Goal: Transaction & Acquisition: Purchase product/service

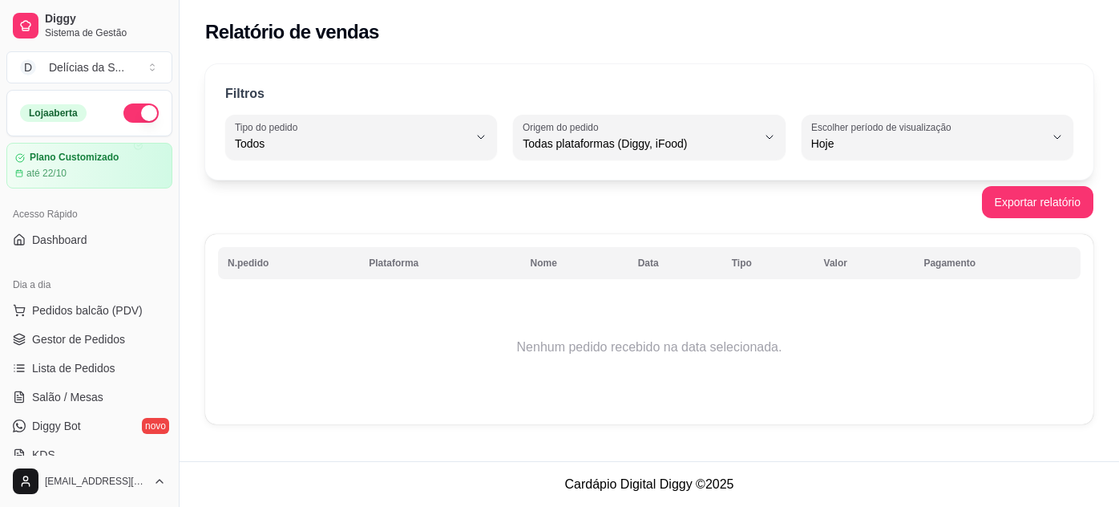
select select "ALL"
select select "0"
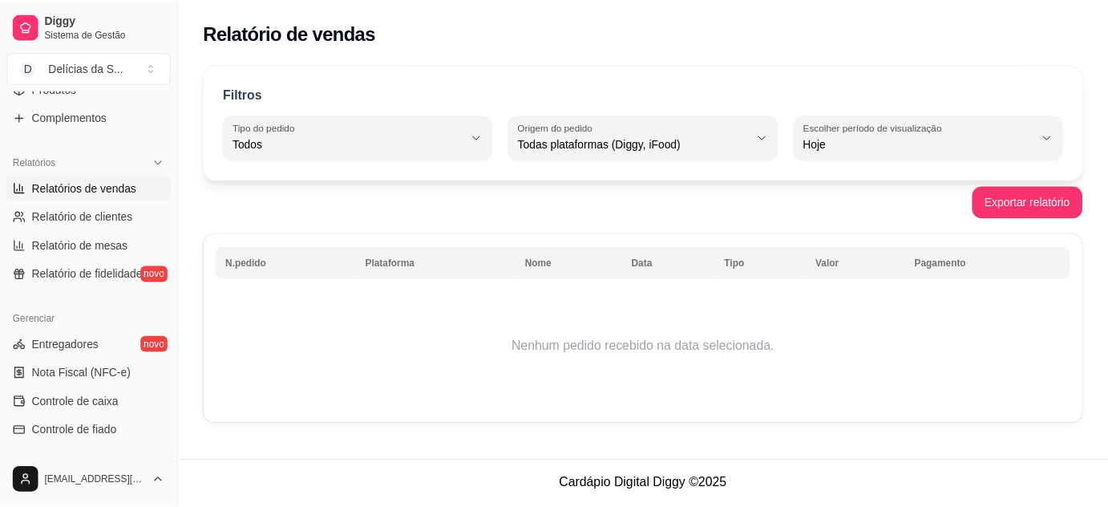
scroll to position [583, 0]
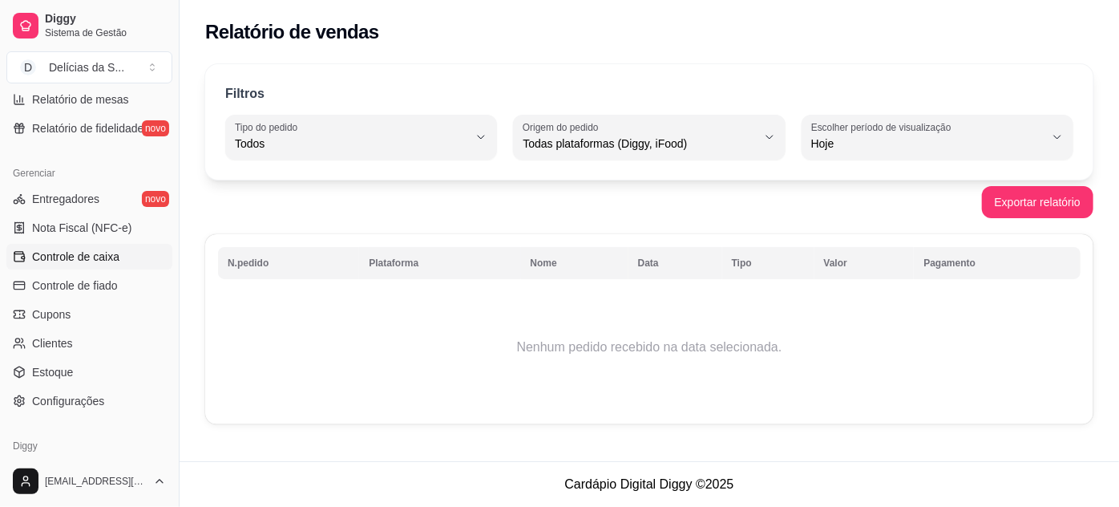
click at [93, 263] on span "Controle de caixa" at bounding box center [75, 257] width 87 height 16
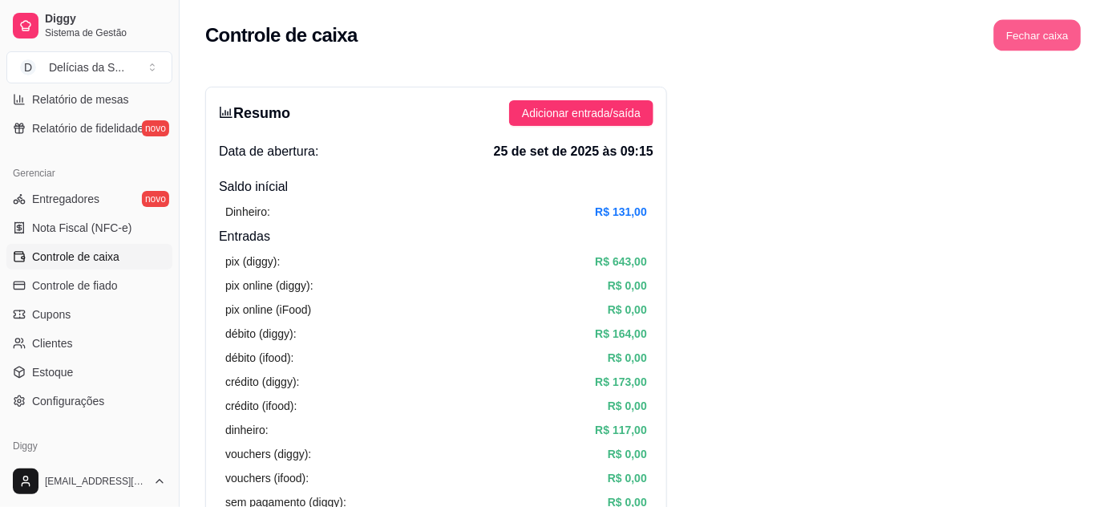
click at [1046, 38] on button "Fechar caixa" at bounding box center [1037, 35] width 87 height 31
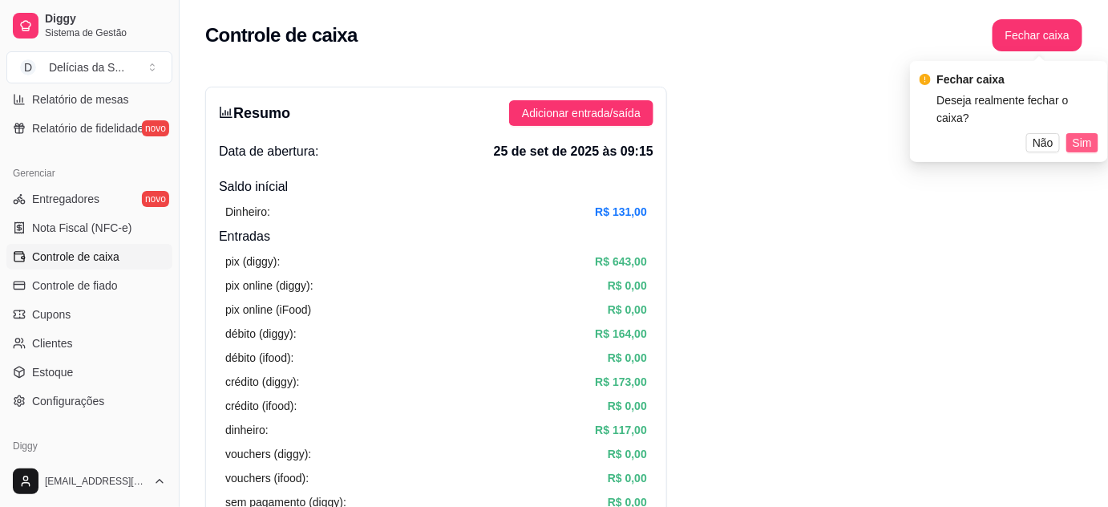
click at [1080, 134] on span "Sim" at bounding box center [1082, 143] width 19 height 18
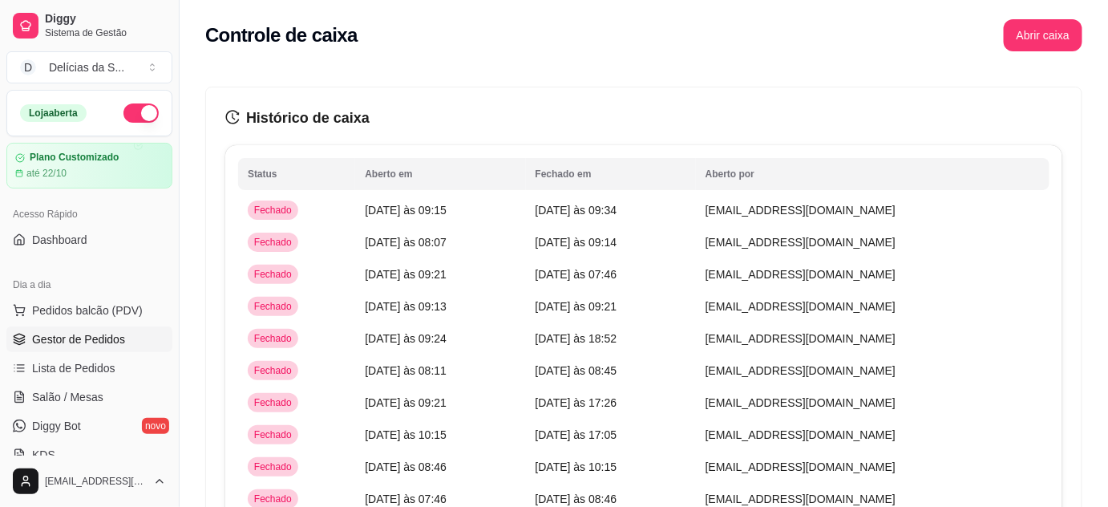
click at [100, 342] on span "Gestor de Pedidos" at bounding box center [78, 339] width 93 height 16
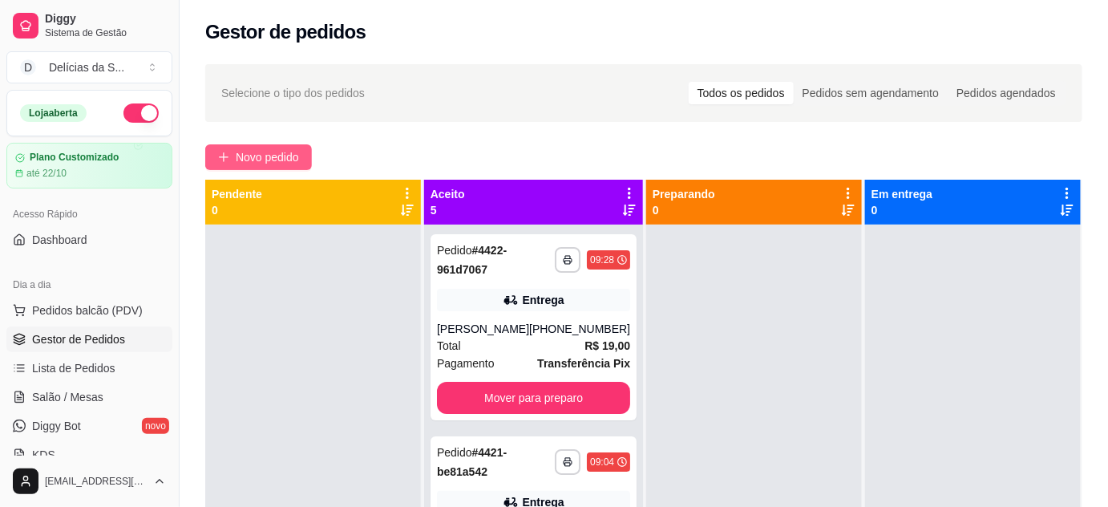
click at [293, 162] on span "Novo pedido" at bounding box center [267, 157] width 63 height 18
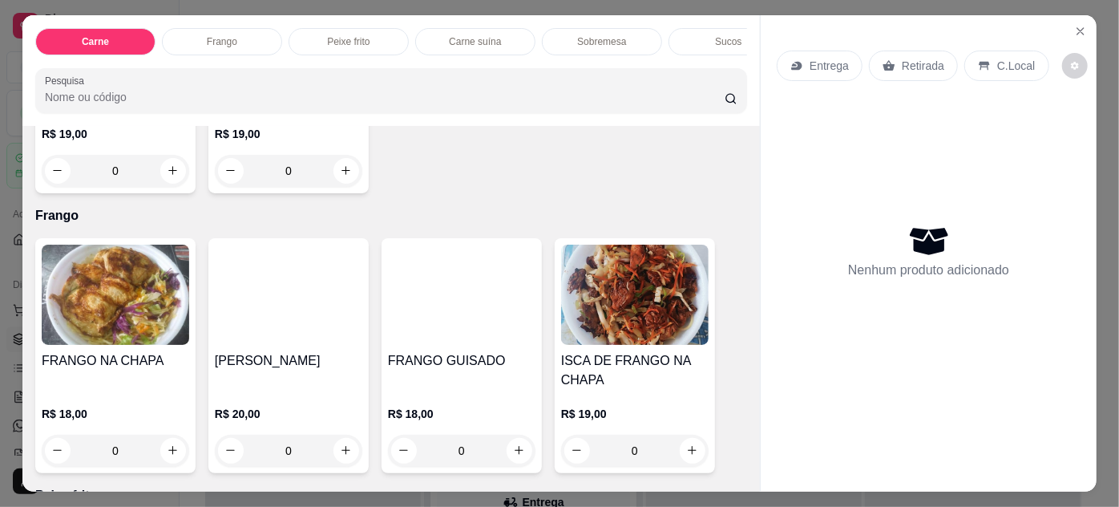
scroll to position [874, 0]
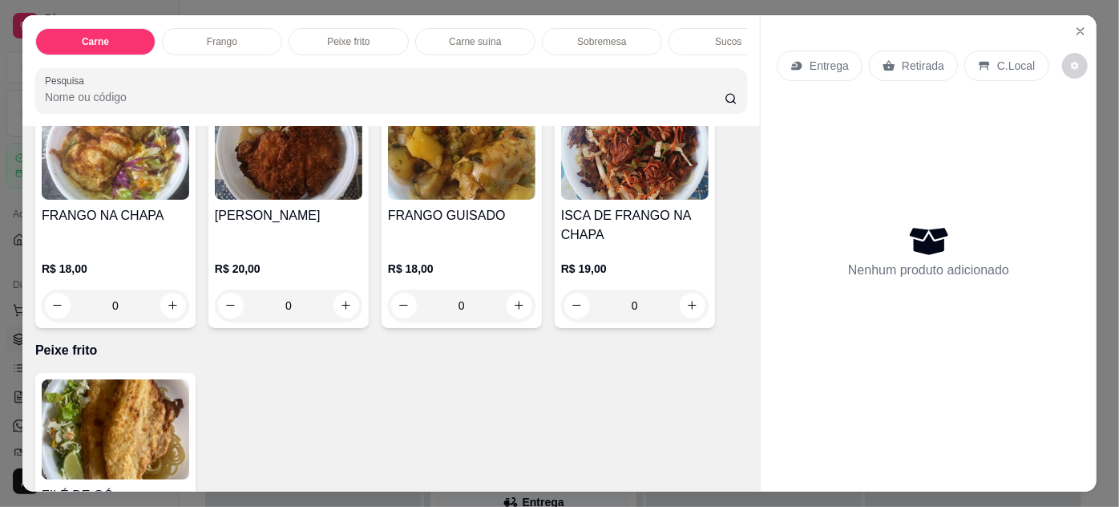
click at [130, 167] on img at bounding box center [116, 149] width 148 height 100
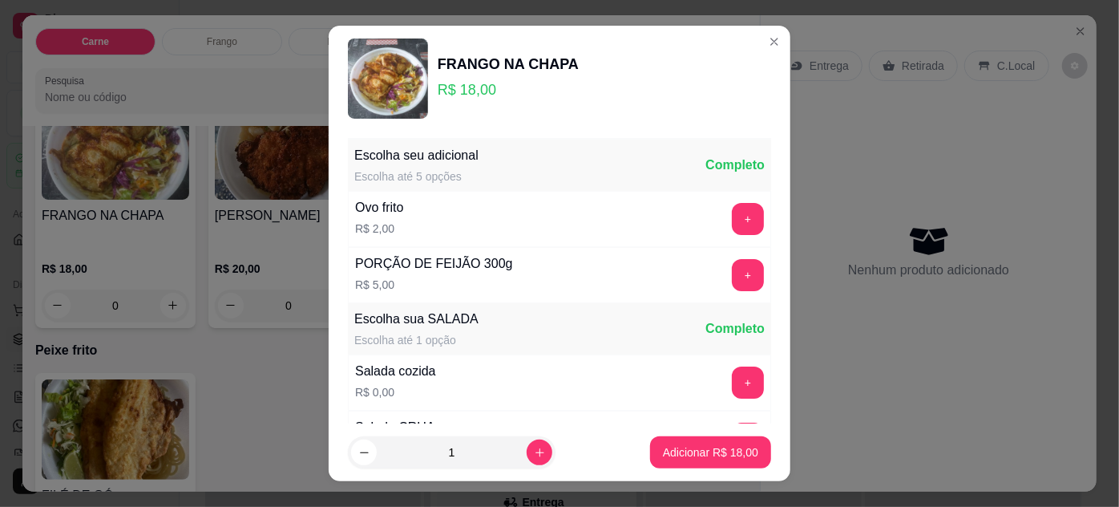
scroll to position [160, 0]
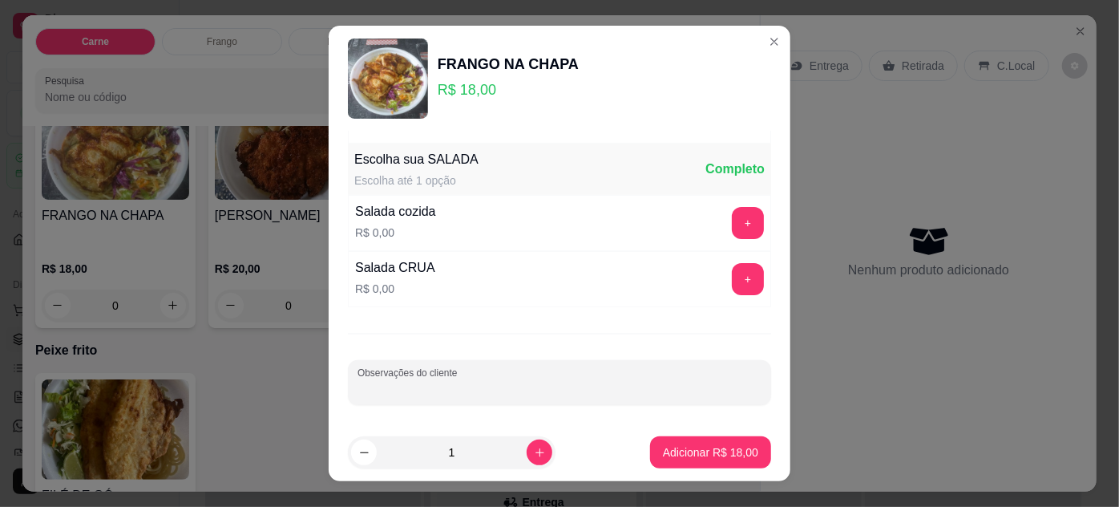
click at [550, 387] on input "Observações do cliente" at bounding box center [560, 389] width 404 height 16
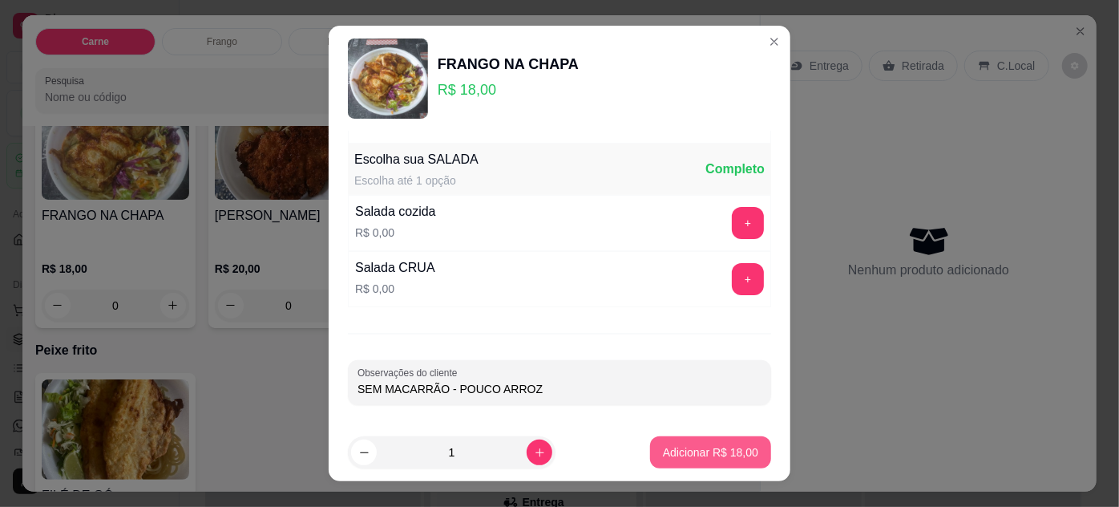
type input "SEM MACARRÃO - POUCO ARROZ"
click at [716, 444] on button "Adicionar R$ 18,00" at bounding box center [711, 452] width 118 height 31
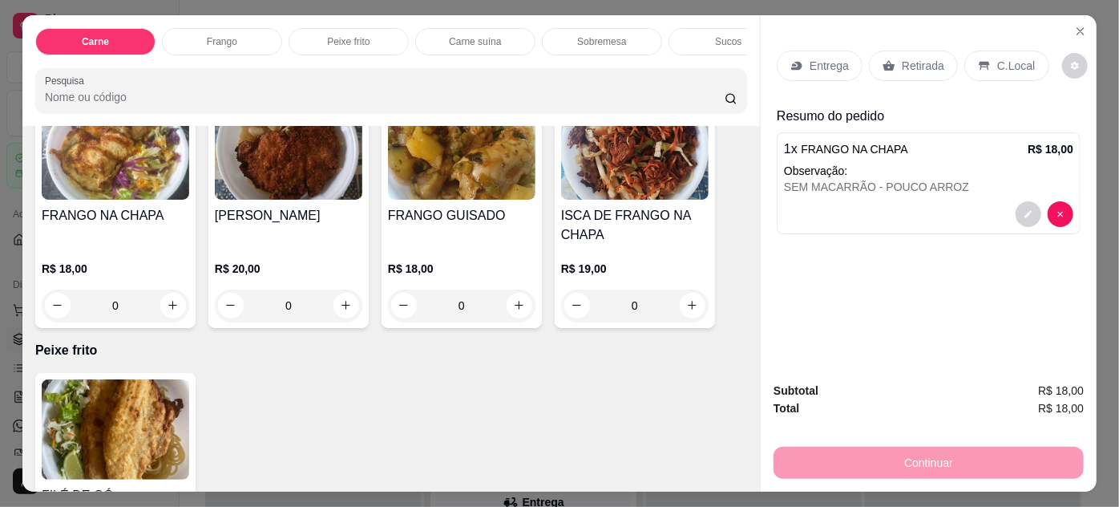
click at [819, 61] on p "Entrega" at bounding box center [829, 66] width 39 height 16
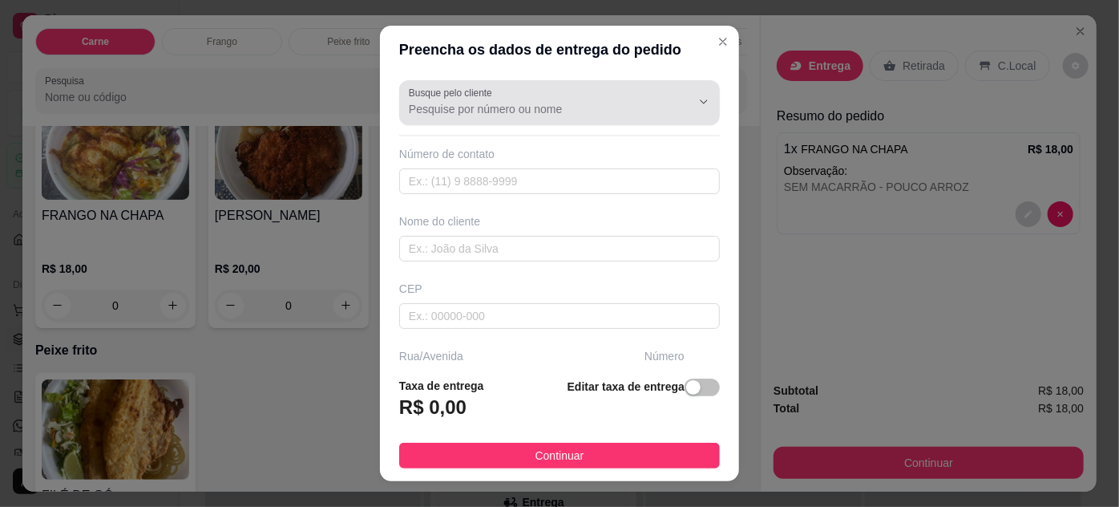
click at [452, 112] on input "Busque pelo cliente" at bounding box center [537, 109] width 257 height 16
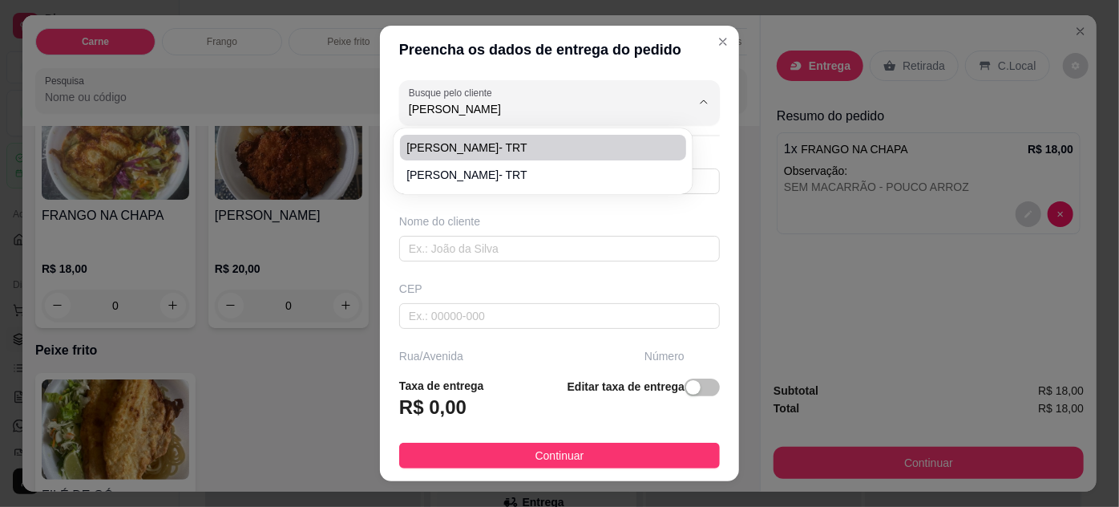
click at [528, 149] on span "[PERSON_NAME]- TRT" at bounding box center [535, 148] width 257 height 16
type input "[PERSON_NAME]- TRT"
type input "61981928912"
type input "[PERSON_NAME]- TRT"
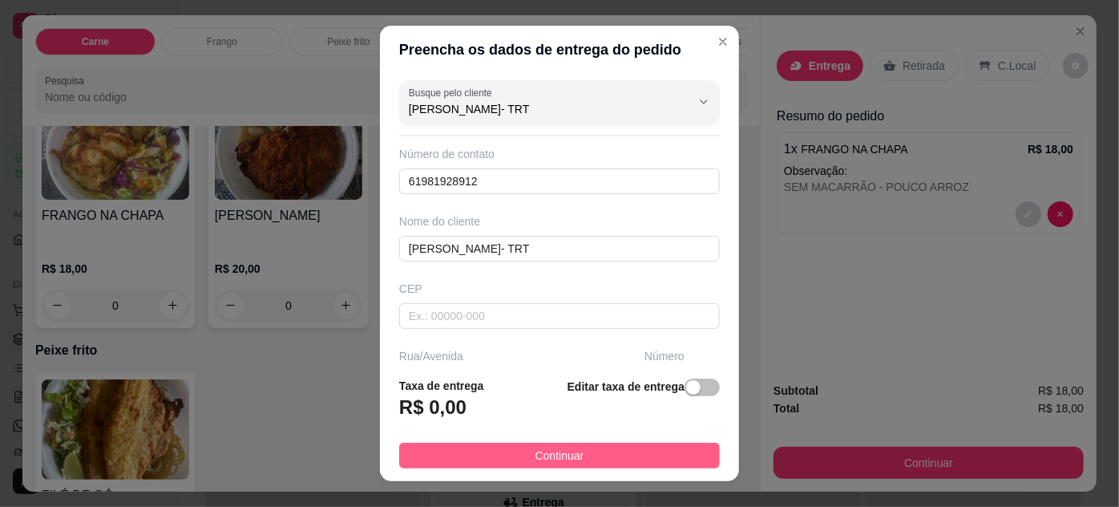
type input "[PERSON_NAME]- TRT"
click at [654, 447] on button "Continuar" at bounding box center [559, 456] width 321 height 26
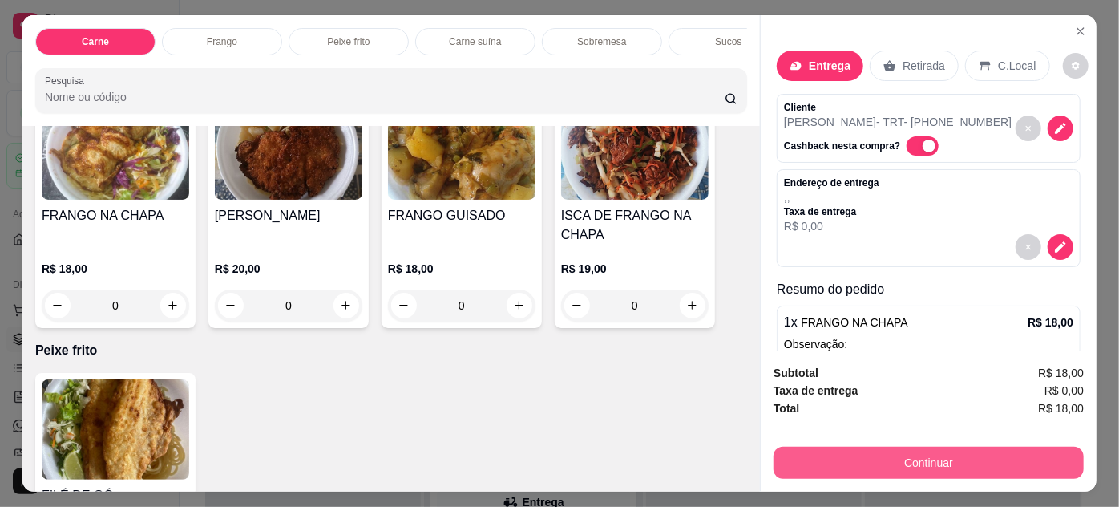
click at [793, 447] on button "Continuar" at bounding box center [929, 463] width 310 height 32
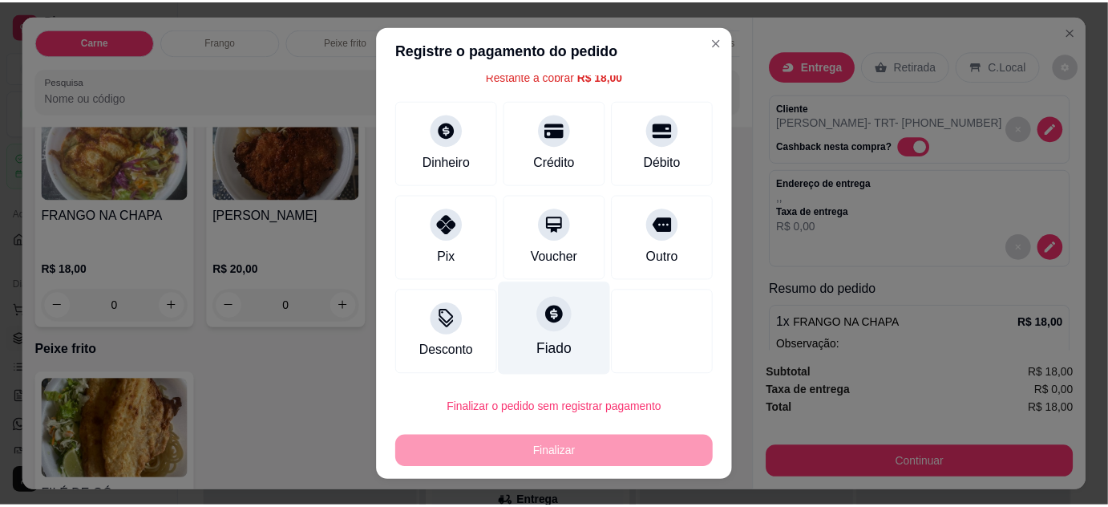
scroll to position [26, 0]
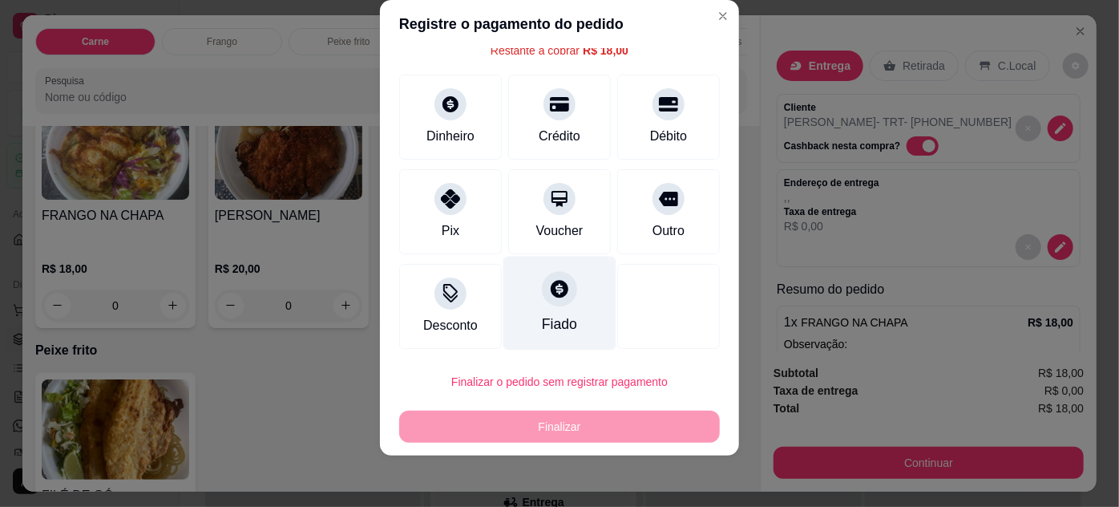
click at [553, 292] on icon at bounding box center [559, 288] width 21 height 21
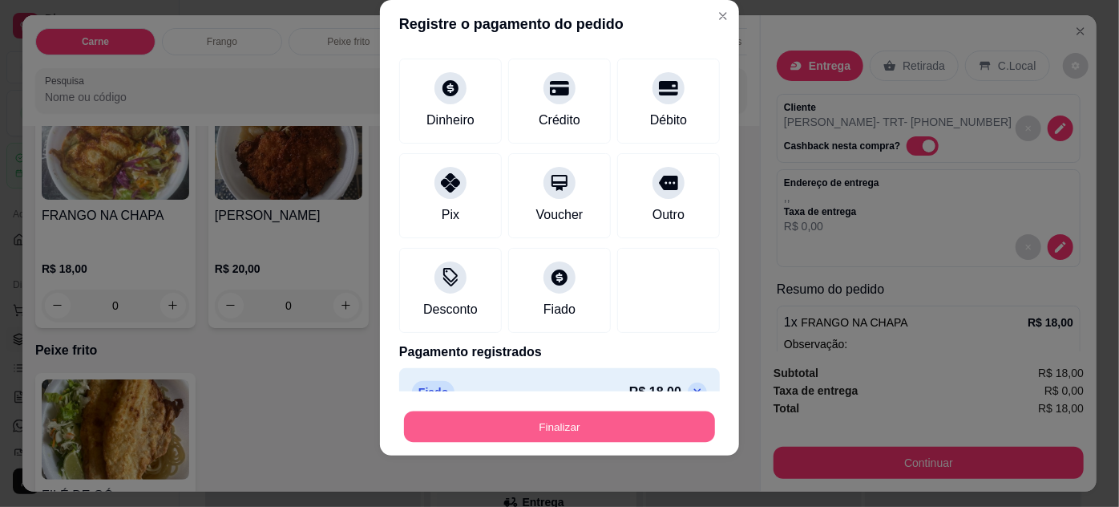
click at [609, 425] on button "Finalizar" at bounding box center [559, 426] width 311 height 31
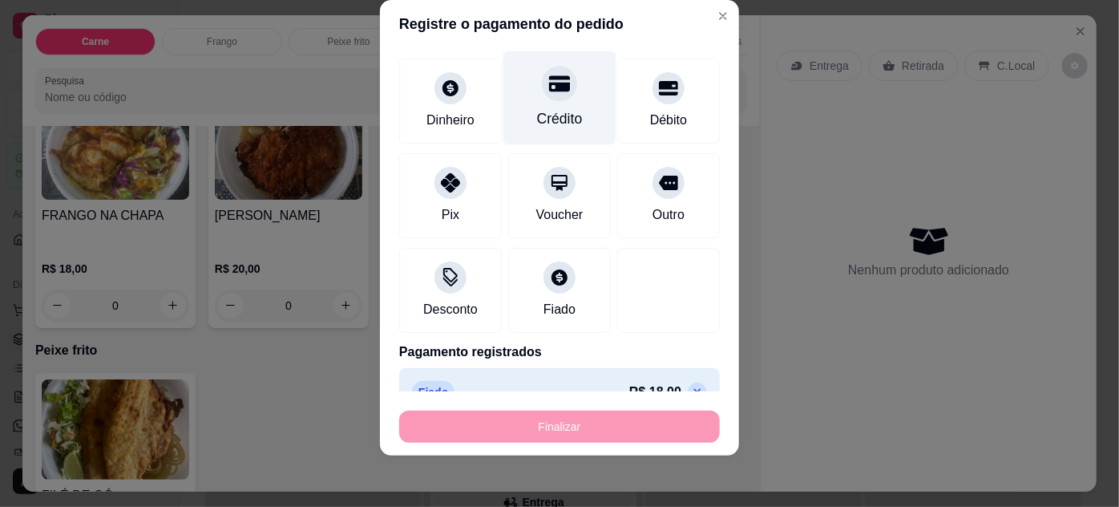
type input "-R$ 18,00"
